Goal: Information Seeking & Learning: Check status

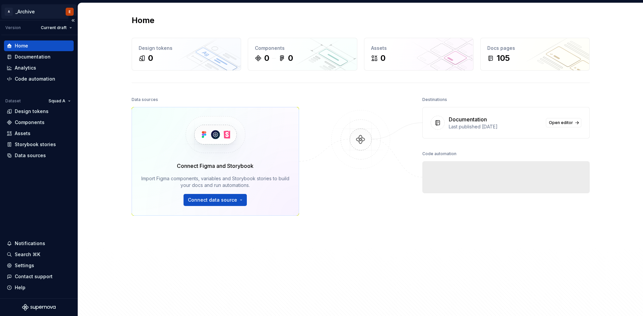
click at [23, 8] on html "A _Archive E Version Current draft Home Documentation Analytics Code automation…" at bounding box center [321, 158] width 643 height 316
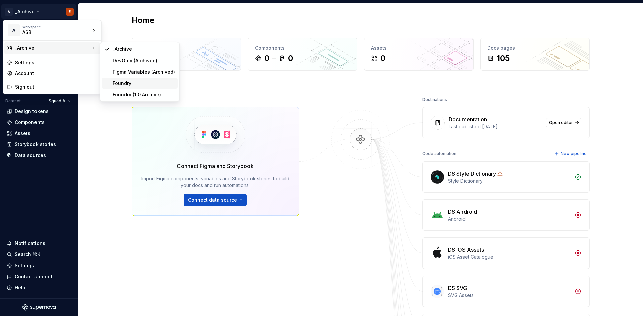
click at [125, 83] on div "Foundry" at bounding box center [144, 83] width 63 height 7
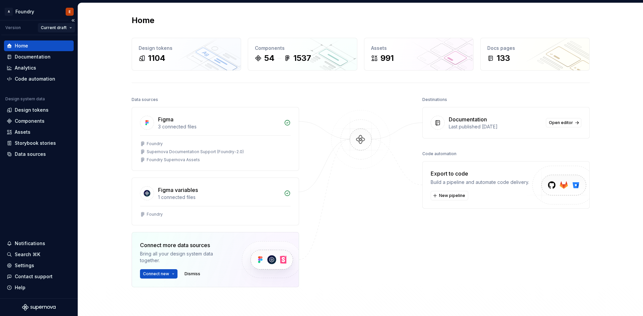
click at [69, 30] on html "A Foundry E Version Current draft Home Documentation Analytics Code automation …" at bounding box center [321, 158] width 643 height 316
click at [67, 29] on html "A Foundry E Version Current draft Home Documentation Analytics Code automation …" at bounding box center [321, 158] width 643 height 316
click at [69, 27] on html "A Foundry E Version Current draft Home Documentation Analytics Code automation …" at bounding box center [321, 158] width 643 height 316
drag, startPoint x: 15, startPoint y: 27, endPoint x: 29, endPoint y: 27, distance: 13.7
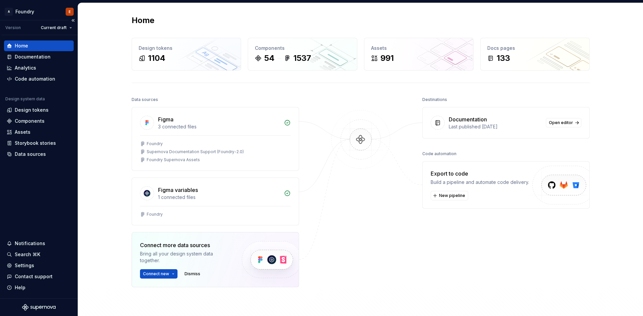
click at [15, 27] on div "Version" at bounding box center [12, 27] width 15 height 5
click at [72, 19] on button "Collapse sidebar" at bounding box center [72, 20] width 9 height 9
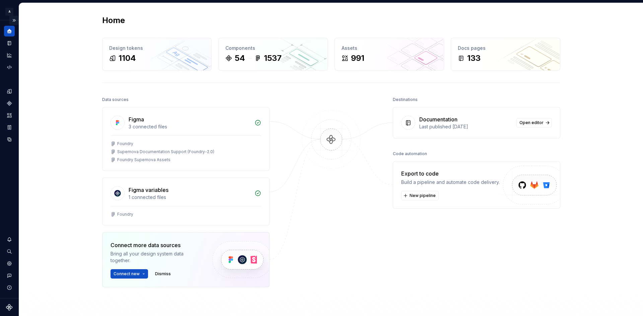
click at [15, 20] on button "Expand sidebar" at bounding box center [13, 20] width 9 height 9
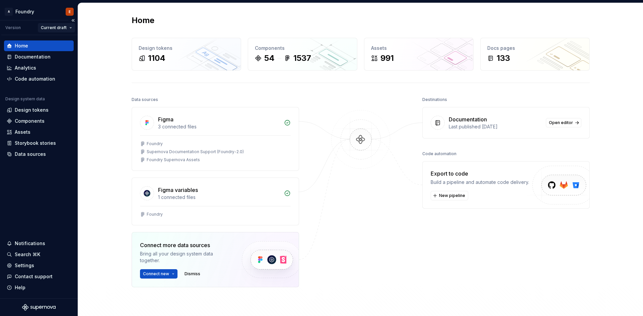
click at [72, 28] on html "A Foundry E Version Current draft Home Documentation Analytics Code automation …" at bounding box center [321, 158] width 643 height 316
click at [334, 194] on html "A Foundry E Version Current draft Home Documentation Analytics Code automation …" at bounding box center [321, 158] width 643 height 316
click at [28, 262] on div "Settings" at bounding box center [39, 266] width 70 height 11
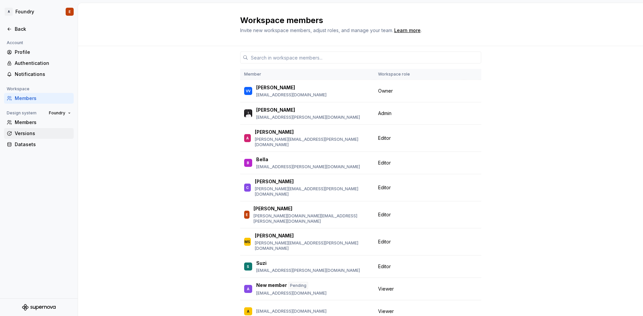
click at [33, 135] on div "Versions" at bounding box center [43, 133] width 56 height 7
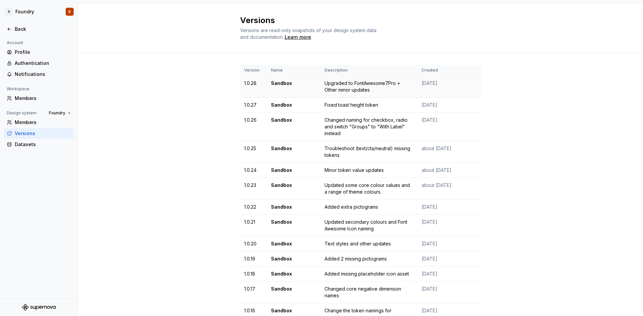
click at [247, 83] on td "1.0.28" at bounding box center [253, 87] width 27 height 22
click at [295, 83] on td "Sandbox" at bounding box center [294, 87] width 54 height 22
click at [278, 83] on td "Sandbox" at bounding box center [294, 87] width 54 height 22
click at [283, 83] on td "Sandbox" at bounding box center [294, 87] width 54 height 22
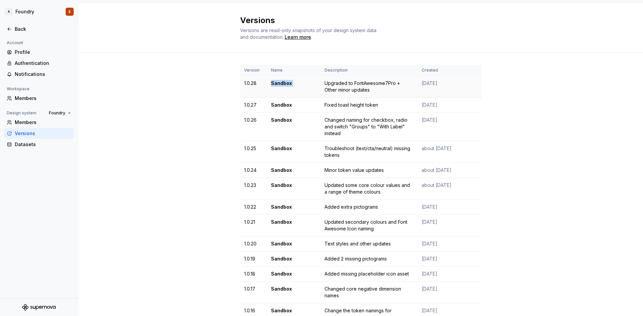
click at [283, 83] on td "Sandbox" at bounding box center [294, 87] width 54 height 22
click at [302, 83] on td "Sandbox" at bounding box center [294, 87] width 54 height 22
click at [340, 83] on div "Upgraded to FontAwesome7Pro + Other minor updates" at bounding box center [369, 86] width 89 height 13
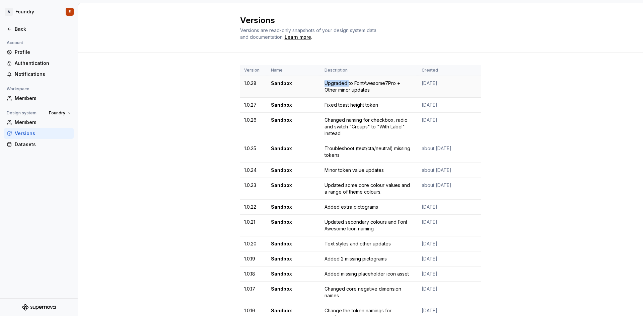
click at [340, 83] on div "Upgraded to FontAwesome7Pro + Other minor updates" at bounding box center [369, 86] width 89 height 13
click at [360, 85] on div "Upgraded to FontAwesome7Pro + Other minor updates" at bounding box center [369, 86] width 89 height 13
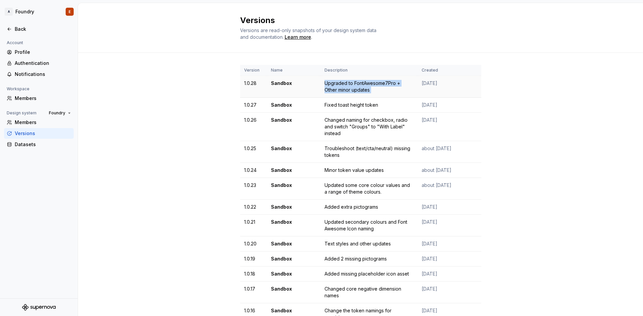
click at [360, 85] on div "Upgraded to FontAwesome7Pro + Other minor updates" at bounding box center [369, 86] width 89 height 13
click at [363, 90] on div "Upgraded to FontAwesome7Pro + Other minor updates" at bounding box center [369, 86] width 89 height 13
click at [364, 83] on div "Upgraded to FontAwesome7Pro + Other minor updates" at bounding box center [369, 86] width 89 height 13
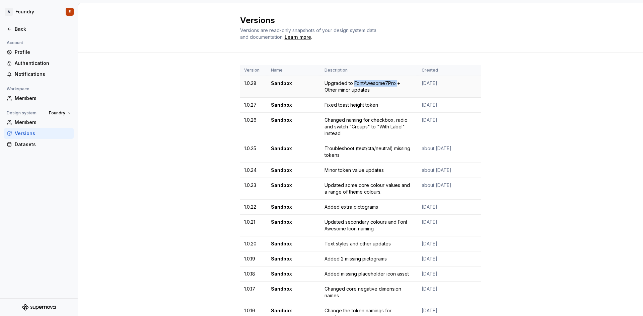
click at [364, 83] on div "Upgraded to FontAwesome7Pro + Other minor updates" at bounding box center [369, 86] width 89 height 13
click at [373, 85] on div "Upgraded to FontAwesome7Pro + Other minor updates" at bounding box center [369, 86] width 89 height 13
click at [62, 114] on span "Foundry" at bounding box center [57, 113] width 16 height 5
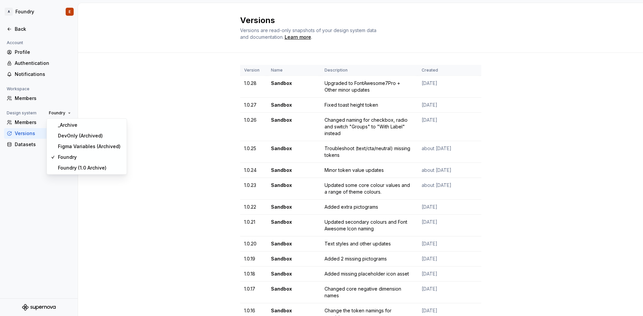
click at [47, 219] on div "Account Profile Authentication Notifications Workspace Members Design system Fo…" at bounding box center [39, 169] width 78 height 260
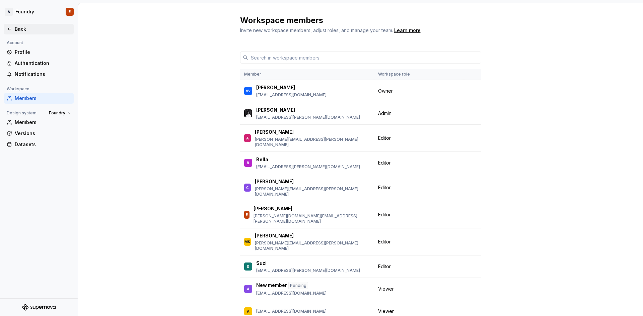
click at [13, 29] on div "Back" at bounding box center [39, 29] width 64 height 7
